Goal: Information Seeking & Learning: Learn about a topic

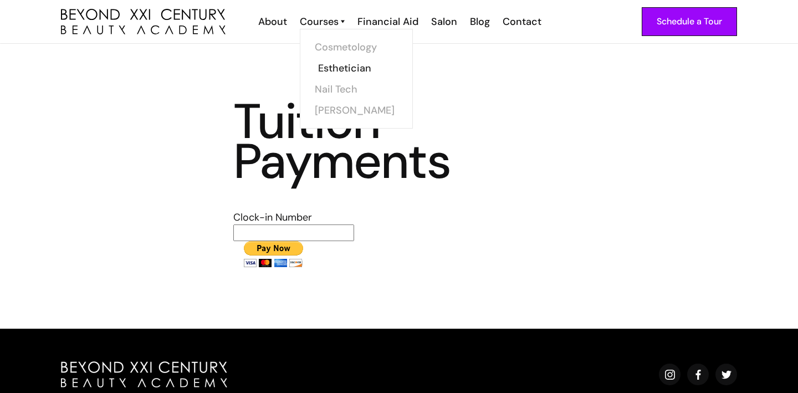
click at [332, 68] on link "Esthetician" at bounding box center [359, 68] width 83 height 21
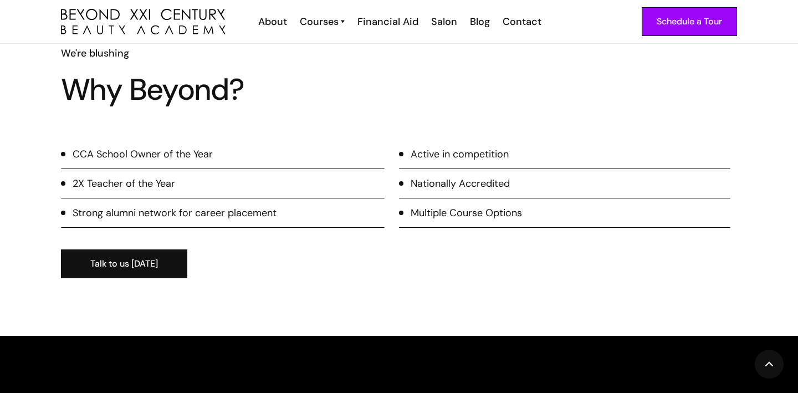
scroll to position [1042, 0]
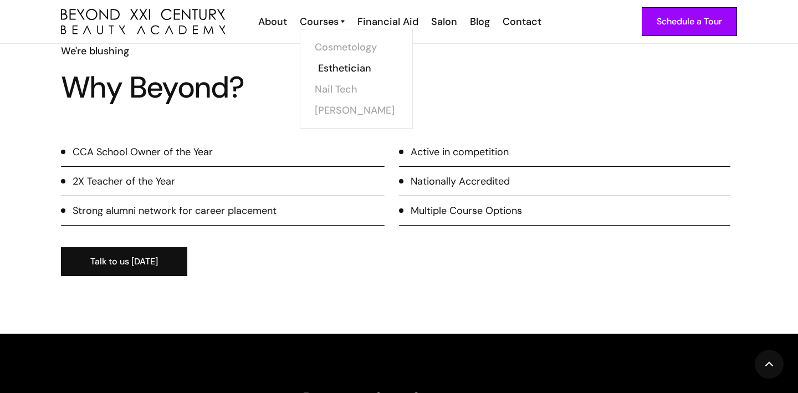
click at [344, 69] on link "Esthetician" at bounding box center [359, 68] width 83 height 21
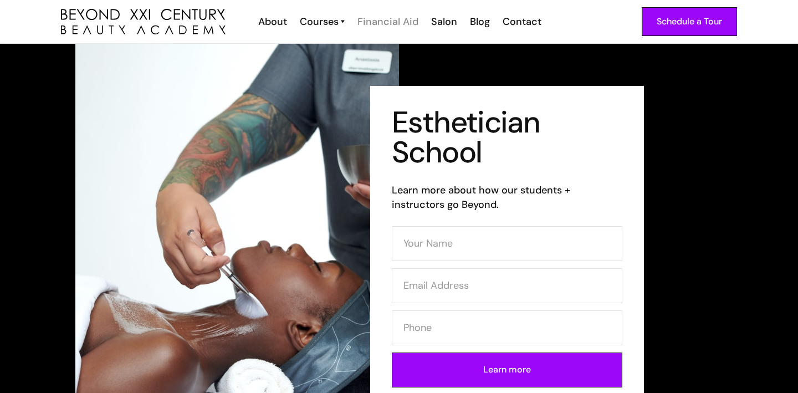
click at [387, 21] on div "Financial Aid" at bounding box center [387, 21] width 61 height 14
